Goal: Transaction & Acquisition: Purchase product/service

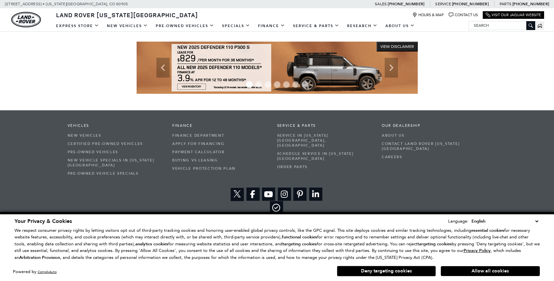
scroll to position [1114, 0]
click at [536, 221] on select "English Spanish / Español English / United Kingdom Korean / 한국어 Vietnamese / Ti…" at bounding box center [505, 220] width 70 height 7
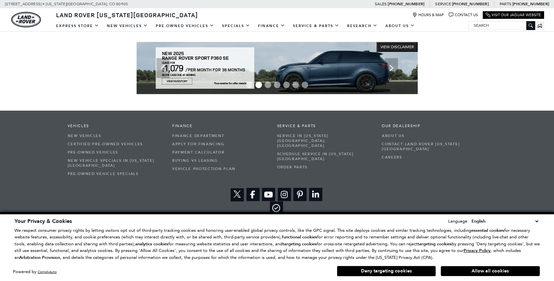
click at [508, 191] on div "Vehicles New Vehicles Certified Pre-Owned Vehicles Pre-Owned Vehicles New Vehic…" at bounding box center [277, 168] width 554 height 117
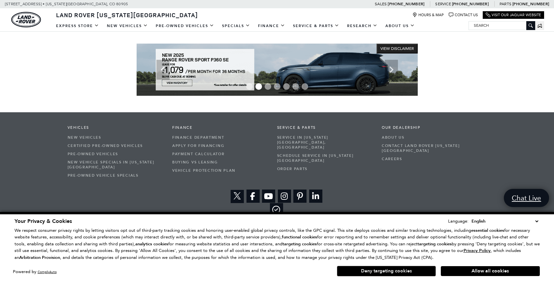
click at [379, 270] on button "Deny targeting cookies" at bounding box center [386, 270] width 99 height 11
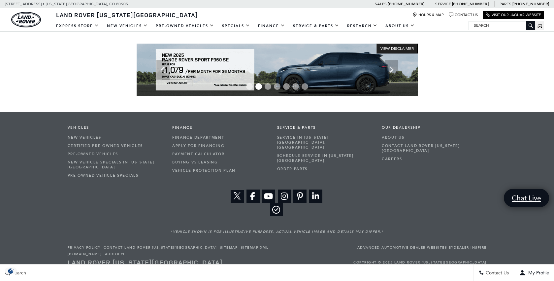
scroll to position [1114, 0]
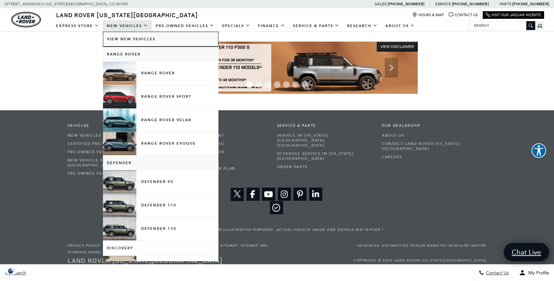
click at [120, 39] on link "View New Vehicles" at bounding box center [160, 39] width 115 height 15
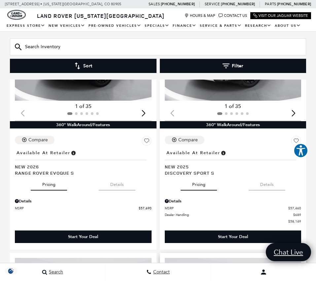
scroll to position [223, 0]
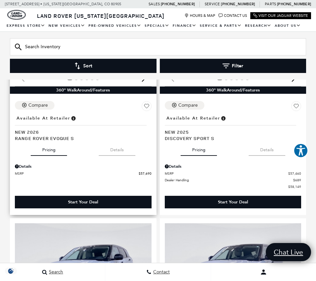
click at [111, 196] on div "Start Your Deal" at bounding box center [83, 202] width 137 height 13
